Goal: Task Accomplishment & Management: Use online tool/utility

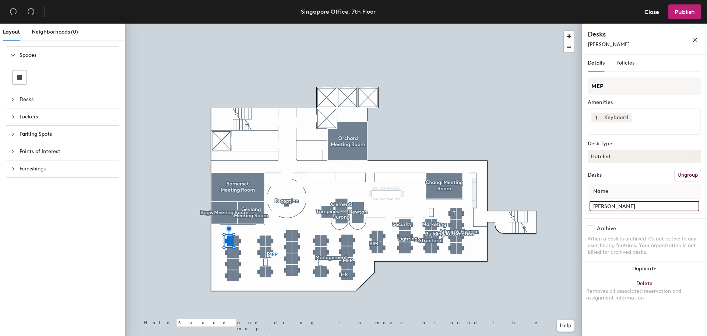
click at [619, 207] on input "[PERSON_NAME]" at bounding box center [645, 206] width 110 height 10
type input "[PERSON_NAME]"
click at [682, 11] on span "Publish" at bounding box center [685, 11] width 20 height 7
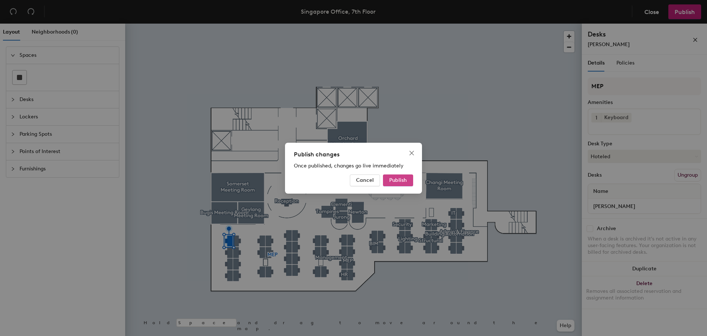
click at [396, 179] on span "Publish" at bounding box center [398, 180] width 18 height 6
